Goal: Use online tool/utility: Utilize a website feature to perform a specific function

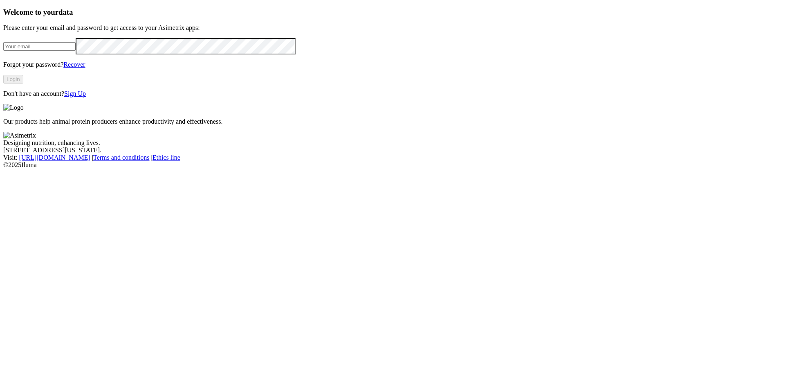
type input "[PERSON_NAME][EMAIL_ADDRESS][PERSON_NAME][DOMAIN_NAME]"
click at [23, 83] on button "Login" at bounding box center [13, 79] width 20 height 9
